Goal: Information Seeking & Learning: Compare options

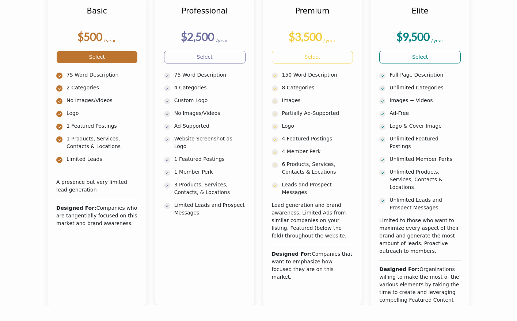
scroll to position [122, 0]
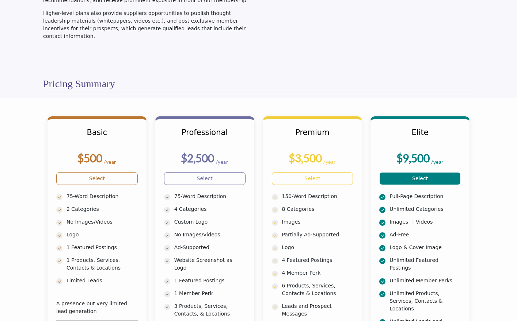
drag, startPoint x: 50, startPoint y: 118, endPoint x: 448, endPoint y: 184, distance: 403.4
click at [446, 185] on section "Basic $500 /year" at bounding box center [258, 270] width 517 height 345
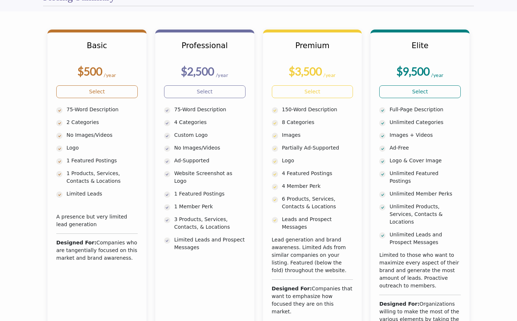
scroll to position [243, 0]
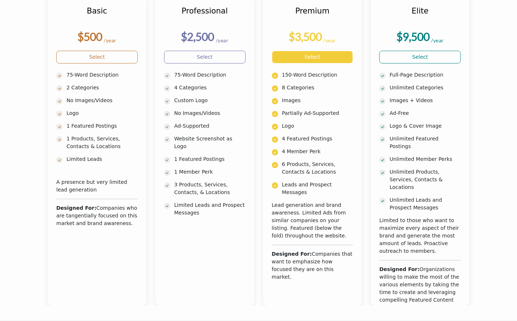
drag, startPoint x: 500, startPoint y: 297, endPoint x: 225, endPoint y: 180, distance: 298.2
click at [225, 182] on section "Basic $500 /year" at bounding box center [258, 149] width 517 height 345
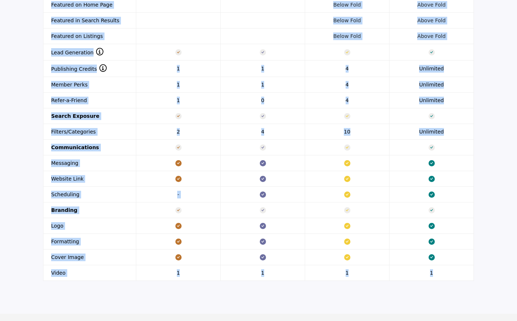
scroll to position [860, 0]
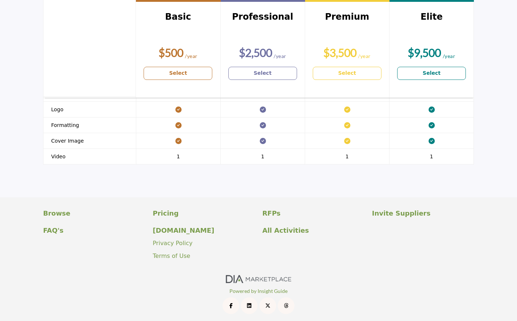
drag, startPoint x: 34, startPoint y: 94, endPoint x: 470, endPoint y: 165, distance: 442.0
copy section "Feature Comparison"
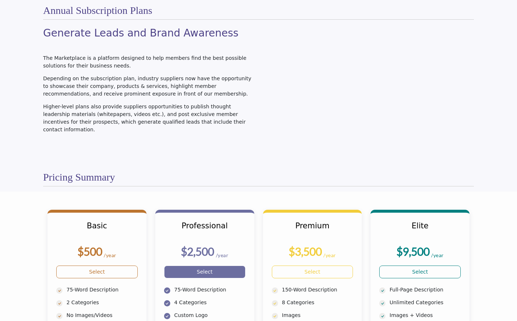
scroll to position [0, 0]
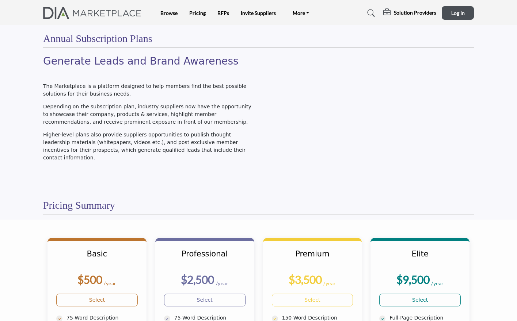
click at [146, 136] on p "Higher-level plans also provide suppliers opportunities to publish thought lead…" at bounding box center [149, 146] width 212 height 31
click at [87, 61] on h2 "Generate Leads and Brand Awareness" at bounding box center [149, 61] width 212 height 12
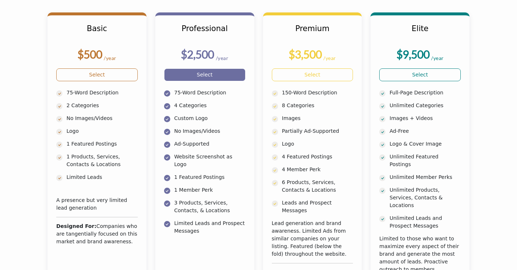
scroll to position [243, 0]
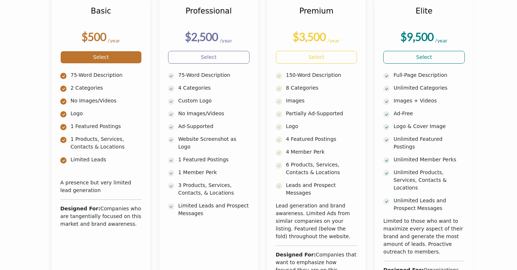
drag, startPoint x: 110, startPoint y: 111, endPoint x: 134, endPoint y: 119, distance: 25.8
click at [131, 118] on ul "75-Word Description 2 Categories No Images/Videos Logo" at bounding box center [100, 122] width 81 height 102
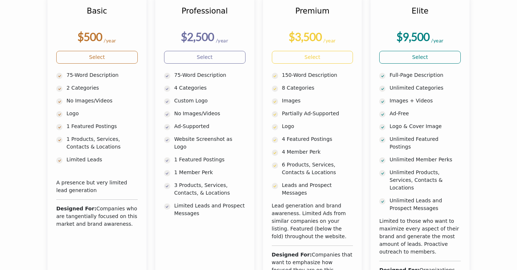
click at [40, 37] on div "Basic $500 /year Logo" at bounding box center [258, 141] width 438 height 329
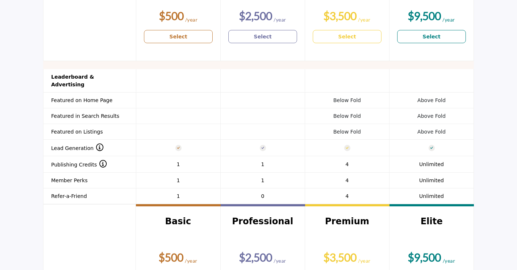
scroll to position [609, 0]
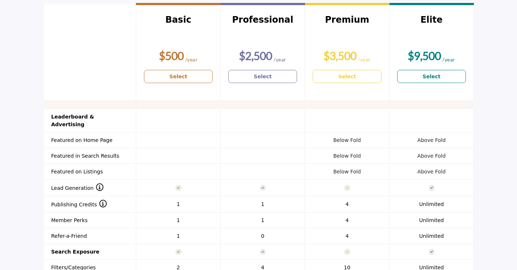
click at [97, 37] on div at bounding box center [89, 51] width 77 height 89
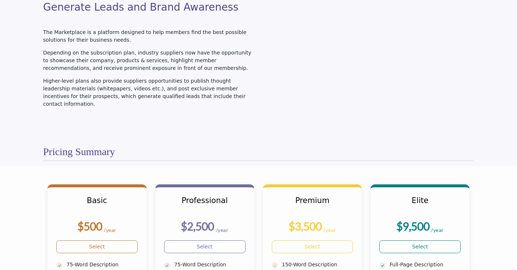
scroll to position [0, 0]
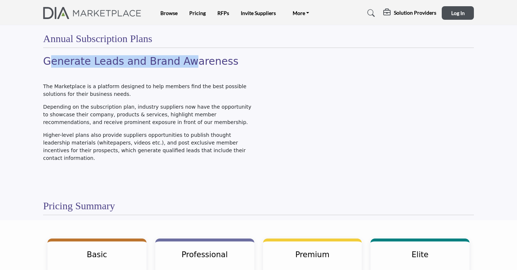
drag, startPoint x: 49, startPoint y: 61, endPoint x: 183, endPoint y: 62, distance: 134.4
click at [183, 62] on h2 "Generate Leads and Brand Awareness" at bounding box center [149, 61] width 212 height 12
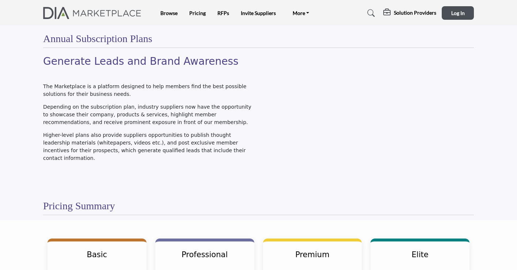
click at [235, 63] on h2 "Generate Leads and Brand Awareness" at bounding box center [149, 61] width 212 height 12
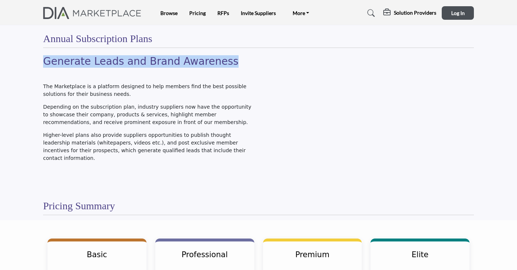
drag, startPoint x: 223, startPoint y: 64, endPoint x: 26, endPoint y: 62, distance: 197.3
copy h2 "Generate Leads and Brand Awareness"
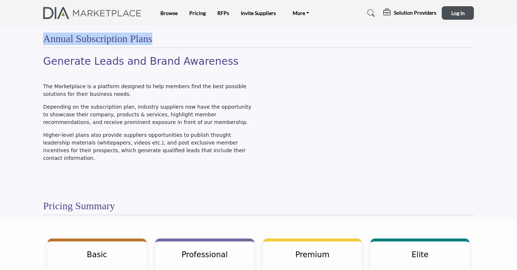
drag, startPoint x: 37, startPoint y: 37, endPoint x: 214, endPoint y: 42, distance: 177.3
click at [217, 72] on p at bounding box center [149, 74] width 212 height 8
drag, startPoint x: 56, startPoint y: 83, endPoint x: 68, endPoint y: 83, distance: 12.4
click at [68, 83] on p "The Marketplace is a platform designed to help members find the best possible s…" at bounding box center [149, 90] width 212 height 15
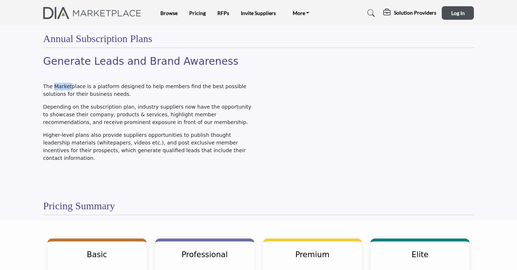
click at [68, 83] on p "The Marketplace is a platform designed to help members find the best possible s…" at bounding box center [149, 90] width 212 height 15
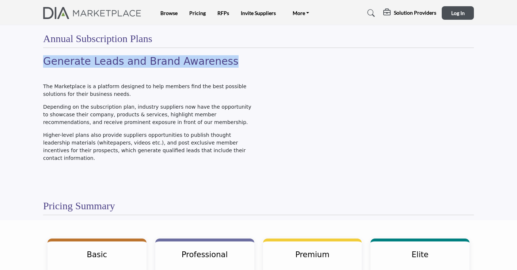
drag, startPoint x: 41, startPoint y: 61, endPoint x: 218, endPoint y: 62, distance: 176.8
click at [218, 62] on div "Generate Leads and Brand Awareness The Marketplace is a platform designed to he…" at bounding box center [148, 121] width 219 height 132
copy h2 "Generate Leads and Brand Awareness"
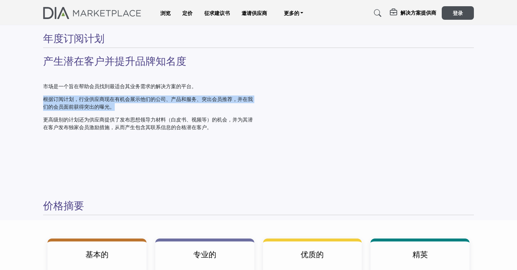
drag, startPoint x: 43, startPoint y: 98, endPoint x: 116, endPoint y: 107, distance: 74.0
click at [116, 107] on p "根据订阅计划，行业供应商现在有机会展示他们的公司、产品和服务、突出会员推荐，并在我们的会员面前获得突出的曝光。" at bounding box center [149, 102] width 212 height 15
copy font "根据订阅计划，行业供应商现在有机会展示他们的公司、产品和服务、突出会员推荐，并在我们的会员面前获得突出的曝光。"
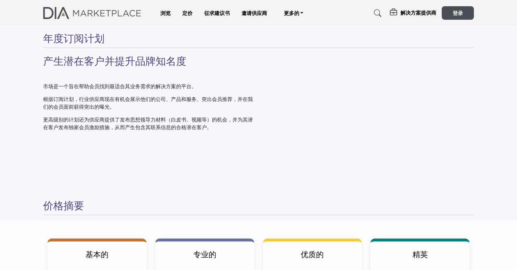
click at [227, 68] on div "产生潜在客户并提升品牌知名度 市场是一个旨在帮助会员找到最适合其业务需求的解决方案的平台。 根据订阅计划，行业供应商现在有机会展示他们的公司、产品和服务、突出…" at bounding box center [149, 93] width 212 height 76
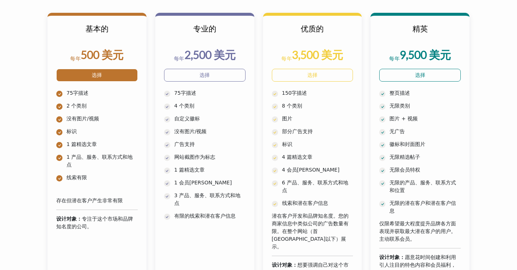
scroll to position [243, 0]
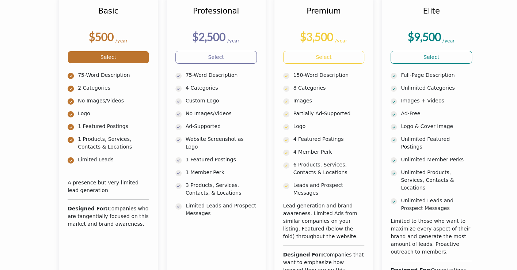
drag, startPoint x: 62, startPoint y: 26, endPoint x: 126, endPoint y: 127, distance: 120.0
click at [127, 126] on div "Basic $500 /year Select Logo" at bounding box center [108, 150] width 99 height 311
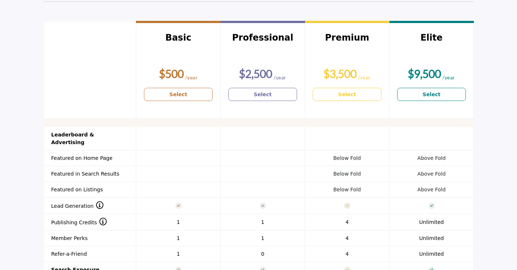
scroll to position [609, 0]
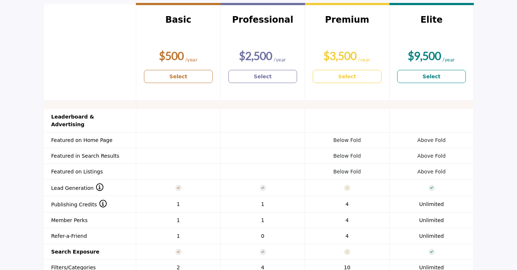
drag, startPoint x: 59, startPoint y: 17, endPoint x: 179, endPoint y: 56, distance: 126.6
click at [198, 74] on div "Header 1 Basic $500 Select Professional $2,500 Select Premium $3,500 Select Eli…" at bounding box center [258, 210] width 431 height 414
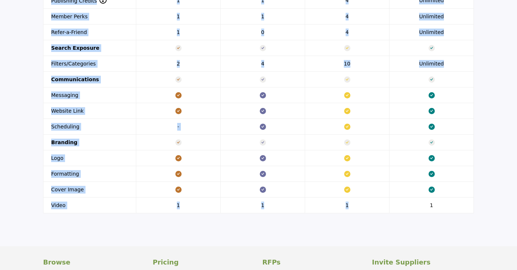
scroll to position [852, 0]
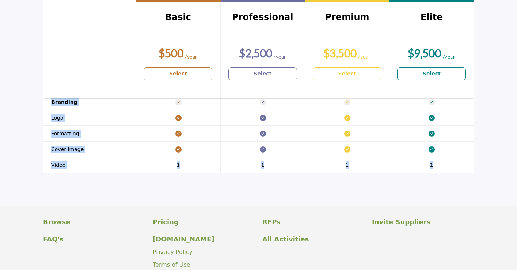
drag, startPoint x: 161, startPoint y: 114, endPoint x: 474, endPoint y: 166, distance: 317.1
copy section "Feature Comparison Header 1 Basic $500 /year Select Professional $2,500 /year S…"
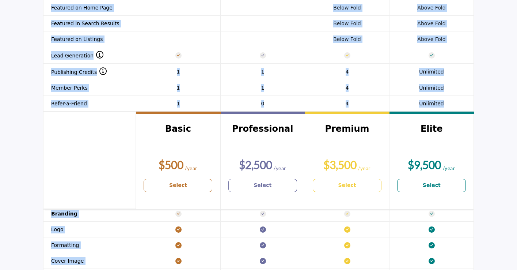
scroll to position [731, 0]
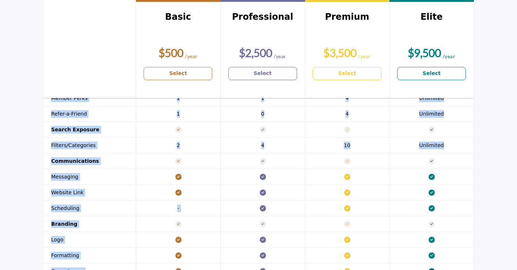
click at [17, 151] on section "Header 1 Basic $500 Select Professional $2,500 Select Premium $3,500 Select" at bounding box center [258, 89] width 517 height 447
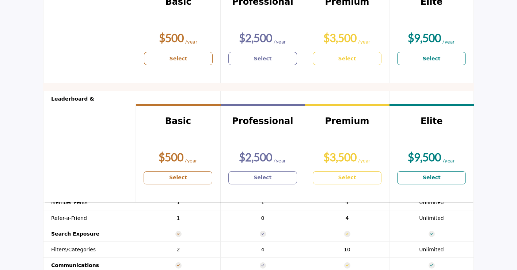
scroll to position [609, 0]
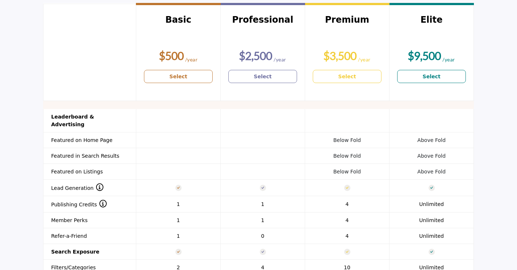
click at [362, 136] on td "Below Fold" at bounding box center [347, 140] width 84 height 16
click at [342, 137] on span "Below Fold" at bounding box center [346, 140] width 27 height 6
click at [140, 137] on td at bounding box center [178, 140] width 84 height 16
click at [106, 137] on th "Featured on Home Page" at bounding box center [89, 140] width 93 height 16
click at [101, 134] on th "Featured on Home Page" at bounding box center [89, 140] width 93 height 16
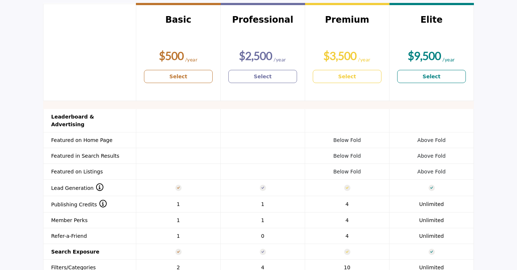
drag, startPoint x: 174, startPoint y: 20, endPoint x: 182, endPoint y: 20, distance: 8.4
click at [182, 20] on h3 "Basic" at bounding box center [178, 29] width 69 height 29
click at [183, 19] on h3 "Basic" at bounding box center [178, 29] width 69 height 29
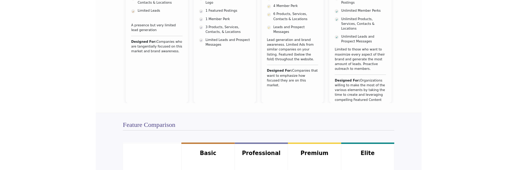
scroll to position [243, 0]
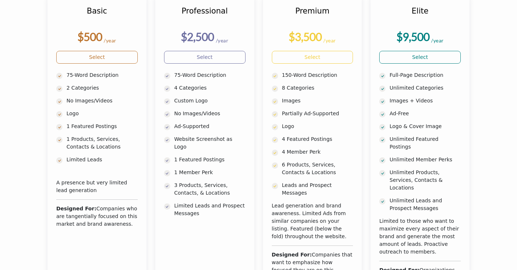
click at [152, 88] on div "Professional $2,500 /year Select" at bounding box center [205, 150] width 108 height 311
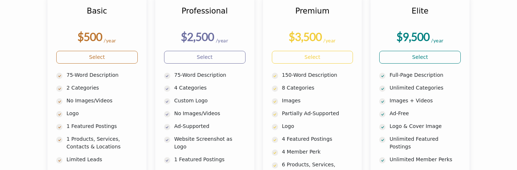
click at [32, 79] on section "Basic $500 /year" at bounding box center [258, 149] width 517 height 345
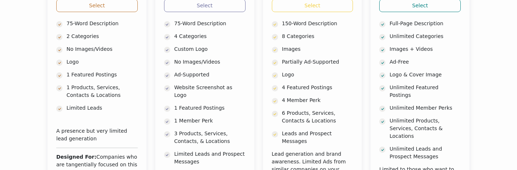
scroll to position [323, 0]
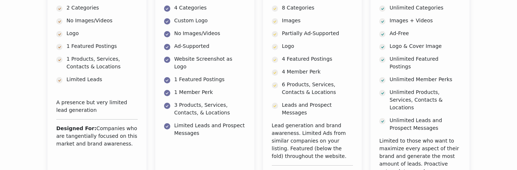
drag, startPoint x: 212, startPoint y: 83, endPoint x: 100, endPoint y: 49, distance: 117.0
click at [183, 88] on p "1 Member Perk" at bounding box center [209, 92] width 71 height 8
click at [256, 92] on div "Professional $2,500 /year Select" at bounding box center [205, 70] width 108 height 311
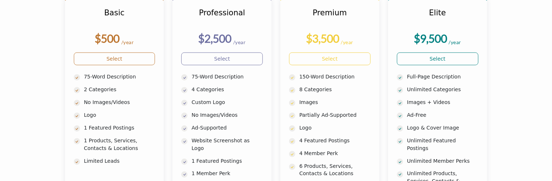
scroll to position [245, 0]
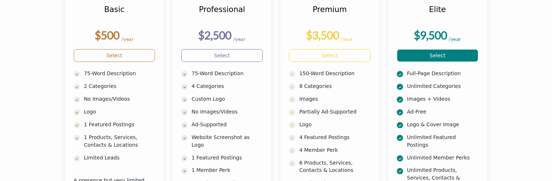
click at [505, 91] on section "Basic $500 /year" at bounding box center [276, 147] width 552 height 345
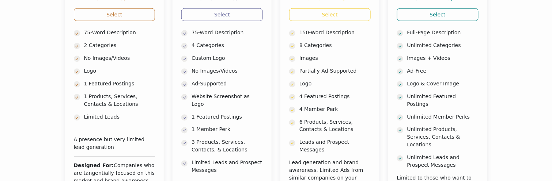
scroll to position [289, 0]
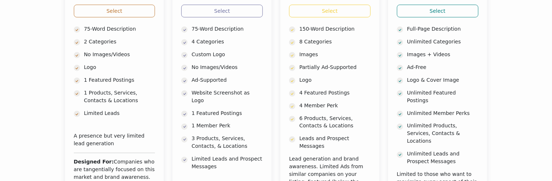
click at [382, 80] on div "Premium $3,500 /year Select 8 Categories" at bounding box center [330, 104] width 108 height 311
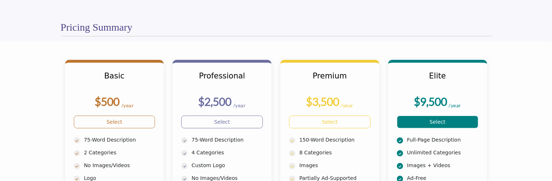
scroll to position [159, 0]
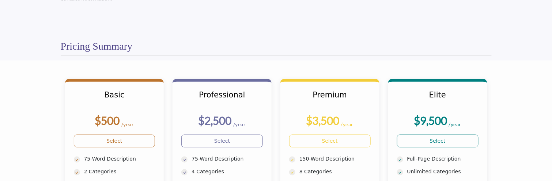
drag, startPoint x: 510, startPoint y: 85, endPoint x: 515, endPoint y: 98, distance: 13.6
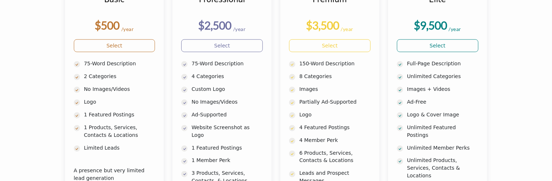
scroll to position [289, 0]
